Goal: Register for event/course

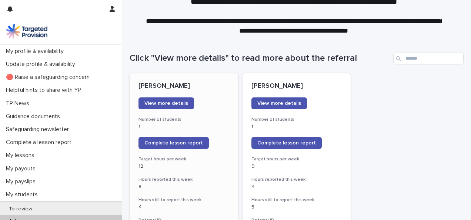
scroll to position [74, 0]
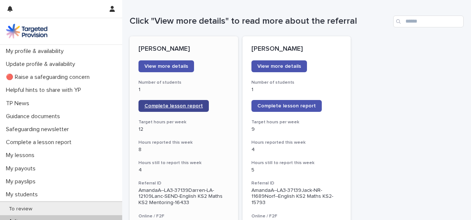
click at [178, 108] on span "Complete lesson report" at bounding box center [173, 105] width 58 height 5
click at [186, 107] on span "Complete lesson report" at bounding box center [173, 105] width 58 height 5
click at [179, 107] on span "Complete lesson report" at bounding box center [173, 105] width 58 height 5
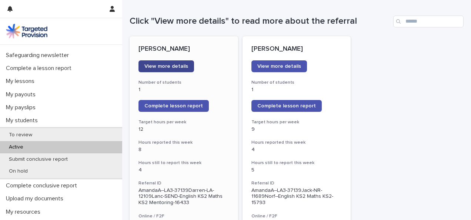
click at [168, 70] on link "View more details" at bounding box center [165, 66] width 55 height 12
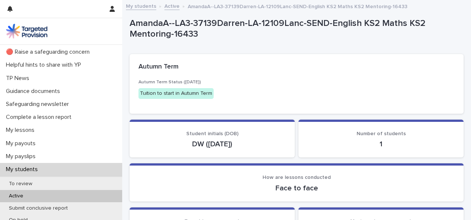
scroll to position [37, 0]
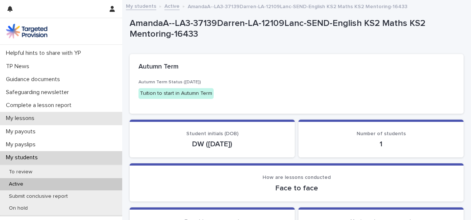
click at [35, 117] on p "My lessons" at bounding box center [21, 118] width 37 height 7
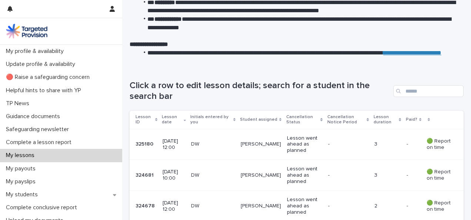
scroll to position [74, 0]
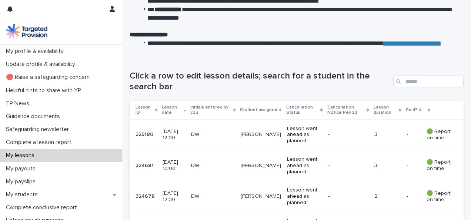
click at [336, 141] on td "-" at bounding box center [348, 134] width 46 height 31
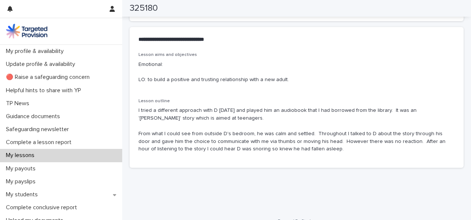
scroll to position [442, 0]
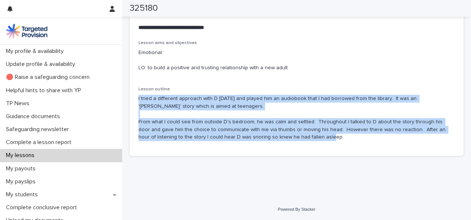
drag, startPoint x: 317, startPoint y: 138, endPoint x: 137, endPoint y: 100, distance: 183.5
click at [137, 100] on div "Lesson aims and objectives Emotional: LO: to build a positive and trusting rela…" at bounding box center [296, 97] width 334 height 115
copy p "I tried a different approach with D today and played him an audiobook that I ha…"
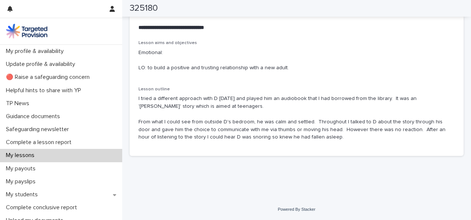
click at [267, 54] on p "Emotional: LO: to build a positive and trusting relationship with a new adult." at bounding box center [296, 60] width 316 height 23
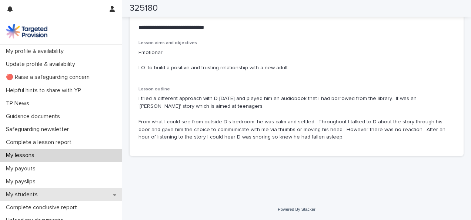
click at [34, 193] on p "My students" at bounding box center [23, 194] width 41 height 7
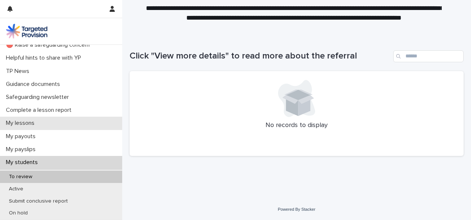
scroll to position [74, 0]
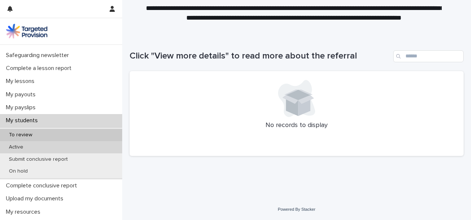
click at [44, 151] on div "Active" at bounding box center [61, 147] width 122 height 12
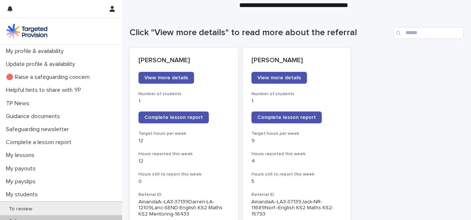
scroll to position [74, 0]
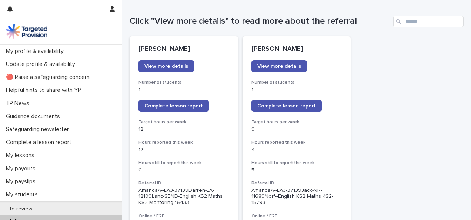
click at [293, 106] on span "Complete lesson report" at bounding box center [286, 105] width 58 height 5
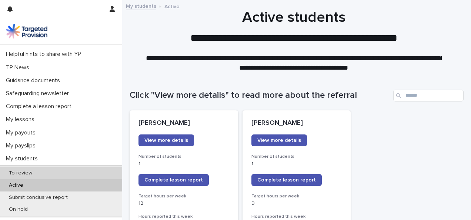
scroll to position [37, 0]
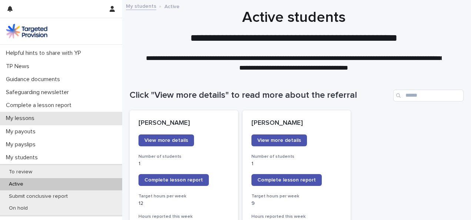
click at [47, 122] on div "My lessons" at bounding box center [61, 118] width 122 height 13
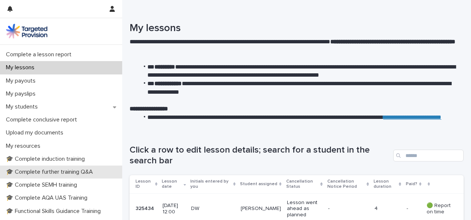
scroll to position [111, 0]
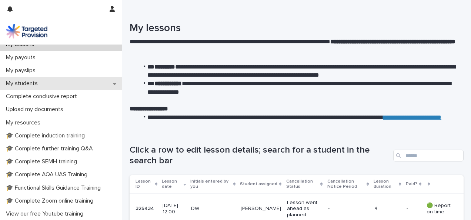
click at [67, 88] on div "My students" at bounding box center [61, 83] width 122 height 13
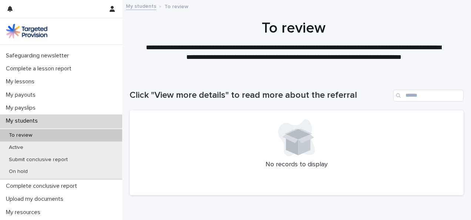
scroll to position [74, 0]
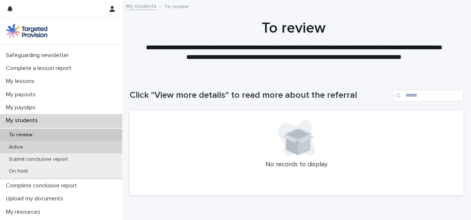
click at [40, 148] on div "Active" at bounding box center [61, 147] width 122 height 12
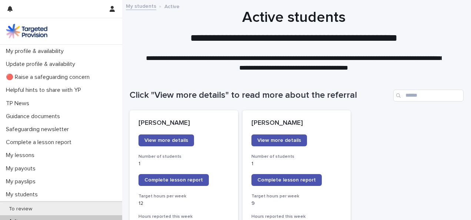
scroll to position [74, 0]
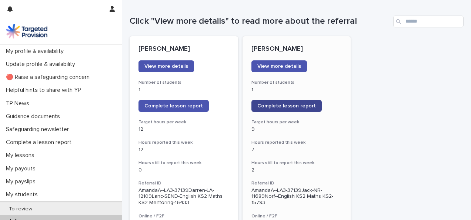
click at [309, 107] on span "Complete lesson report" at bounding box center [286, 105] width 58 height 5
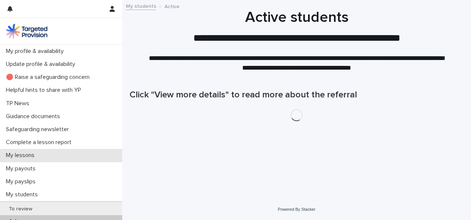
click at [53, 157] on div "My lessons" at bounding box center [61, 155] width 122 height 13
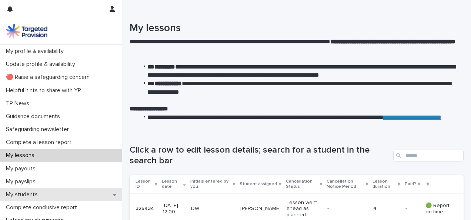
click at [47, 193] on div "My students" at bounding box center [61, 194] width 122 height 13
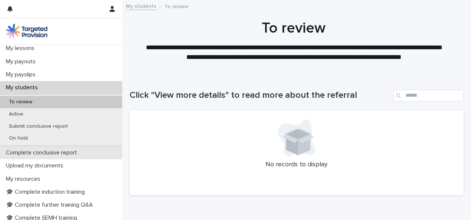
scroll to position [111, 0]
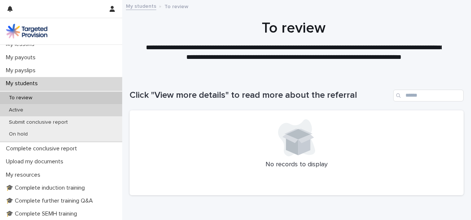
click at [57, 107] on div "Active" at bounding box center [61, 110] width 122 height 12
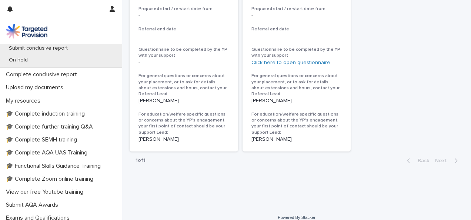
scroll to position [222, 0]
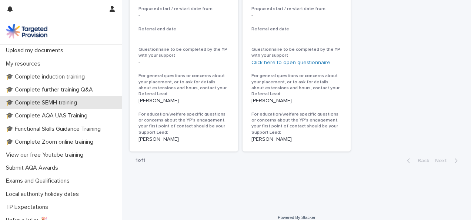
click at [73, 101] on p "🎓 Complete SEMH training" at bounding box center [43, 102] width 80 height 7
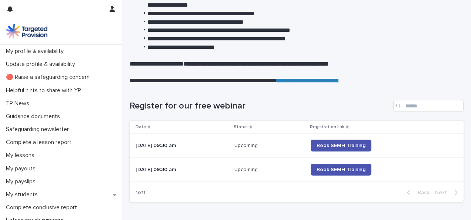
scroll to position [185, 0]
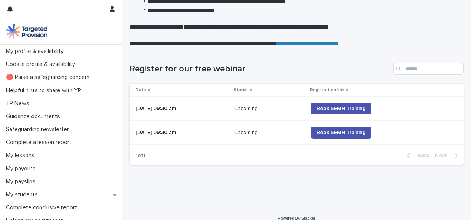
click at [279, 175] on div "Loading... Saving… Loading... Saving… Register for our free webinar Date Status…" at bounding box center [296, 118] width 341 height 141
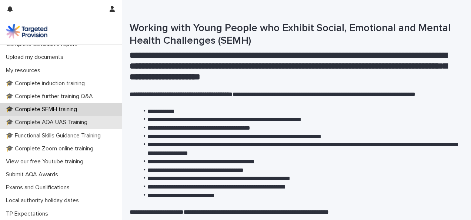
scroll to position [148, 0]
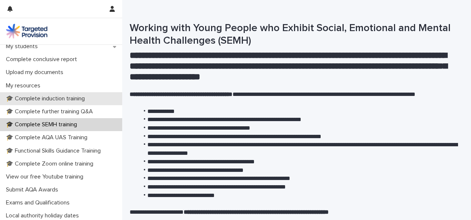
click at [91, 100] on p "🎓 Complete induction training" at bounding box center [47, 98] width 88 height 7
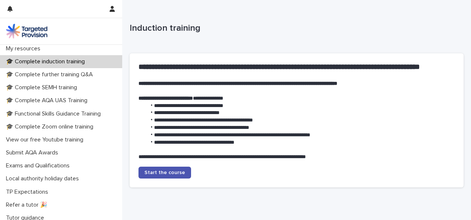
scroll to position [202, 0]
